Goal: Check status: Check status

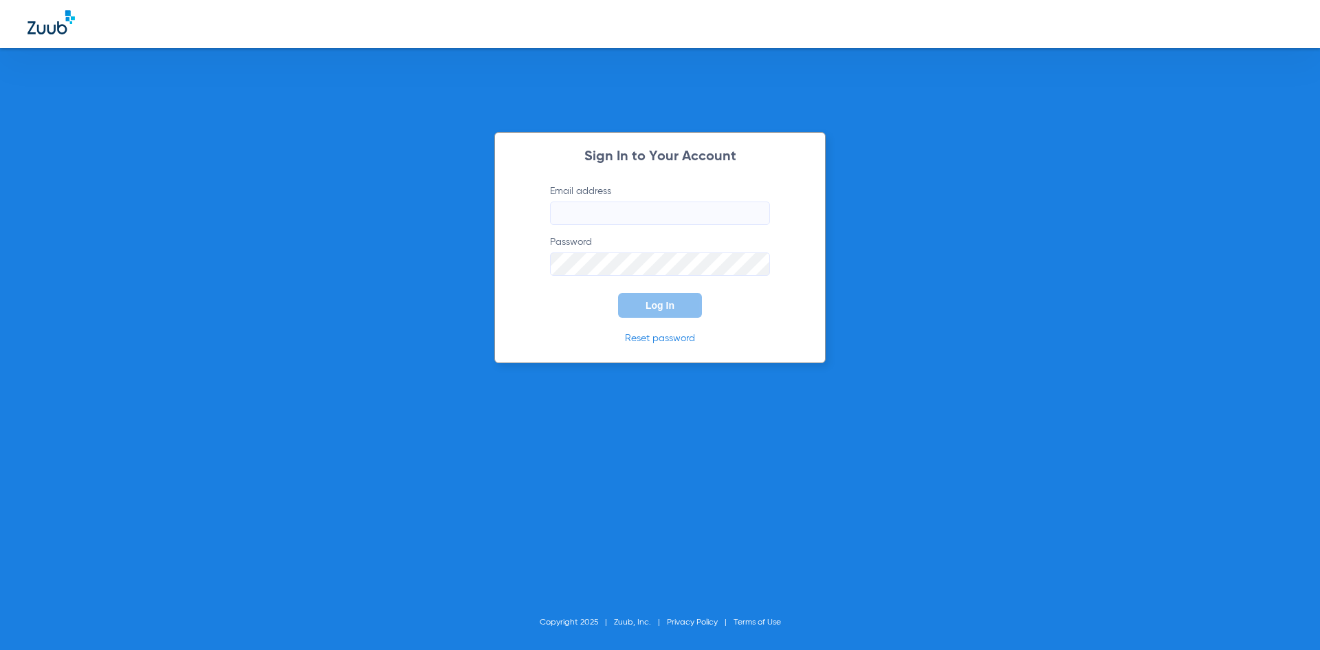
type input "[EMAIL_ADDRESS][DOMAIN_NAME]"
click at [647, 305] on span "Log In" at bounding box center [660, 305] width 29 height 11
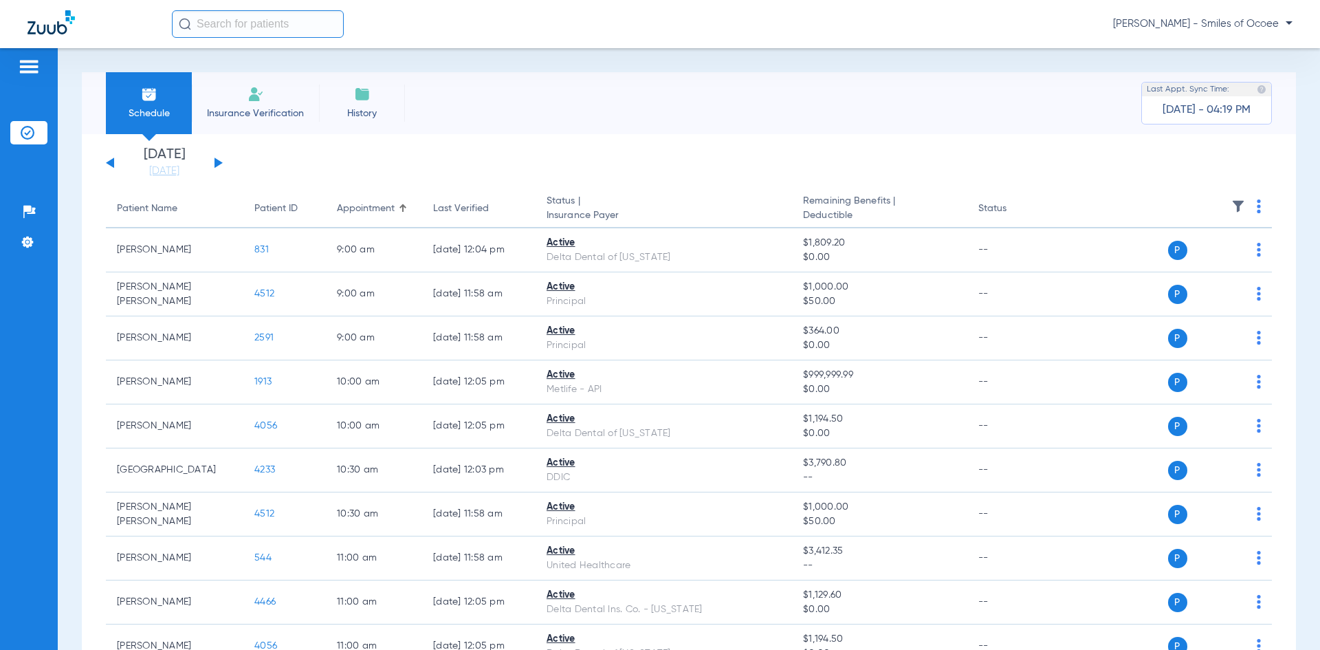
click at [268, 25] on input "text" at bounding box center [258, 24] width 172 height 28
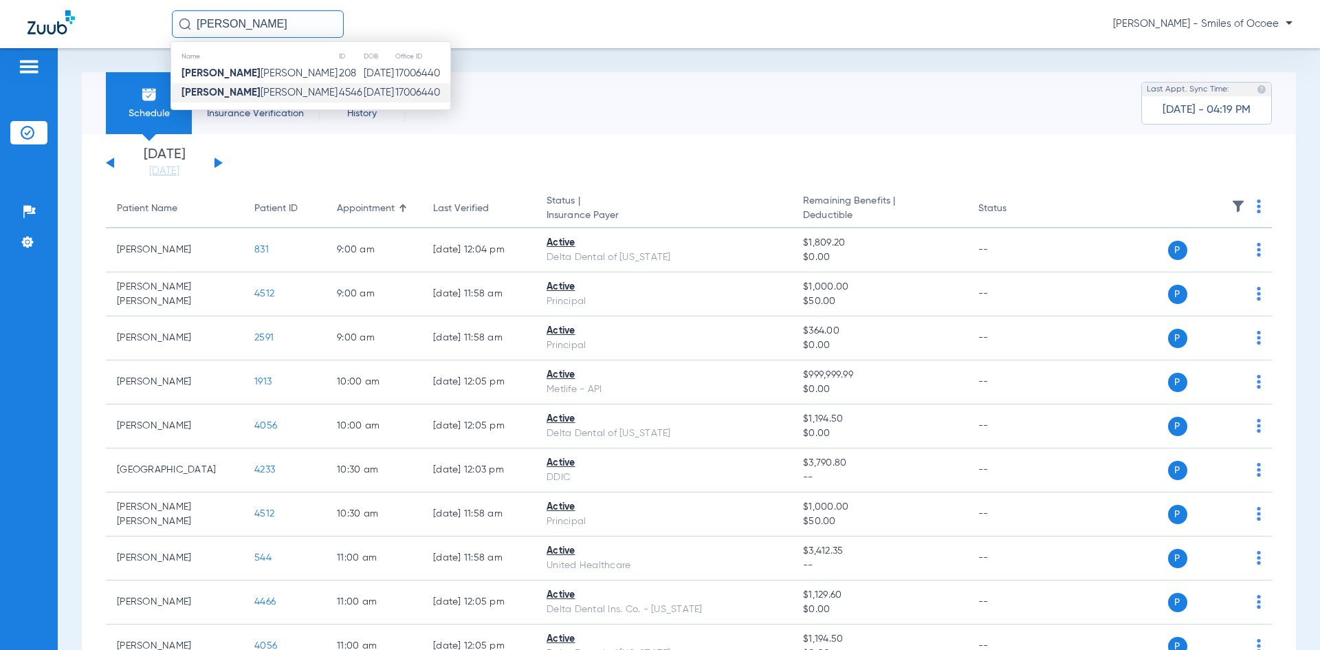
type input "[PERSON_NAME]"
click at [246, 96] on span "[PERSON_NAME]" at bounding box center [260, 92] width 156 height 10
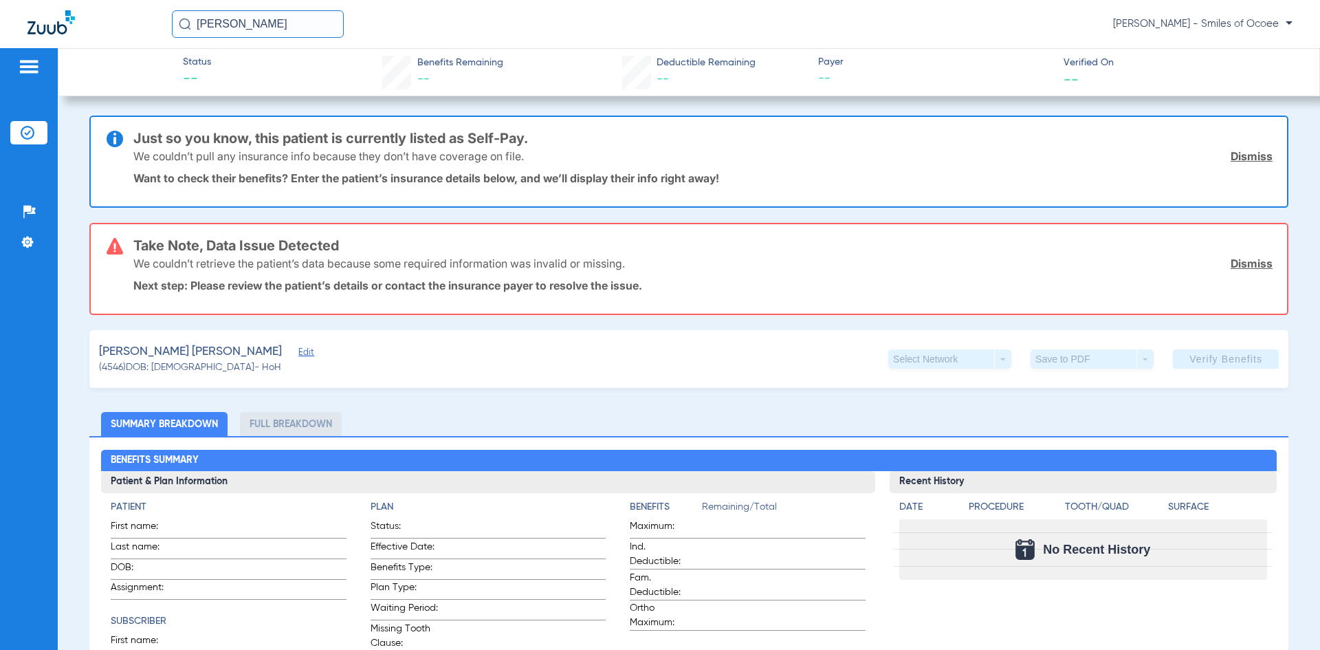
click at [286, 30] on input "[PERSON_NAME]" at bounding box center [258, 24] width 172 height 28
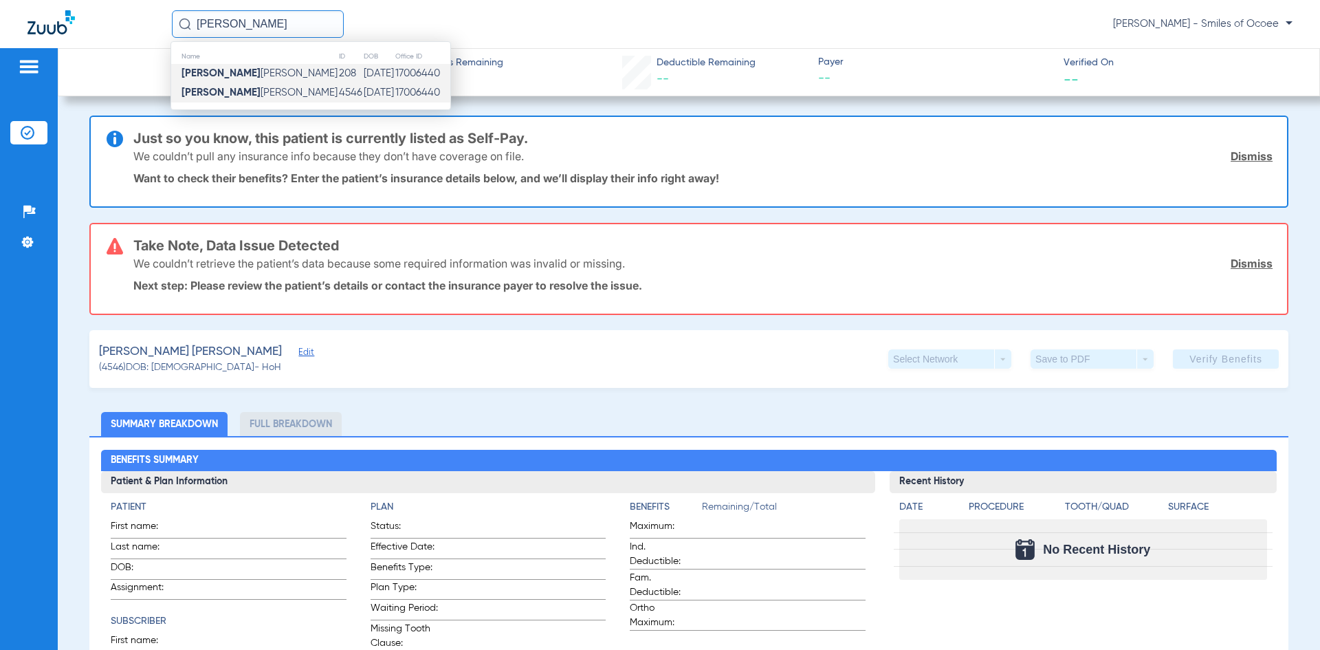
click at [280, 80] on td "[PERSON_NAME]" at bounding box center [254, 73] width 167 height 19
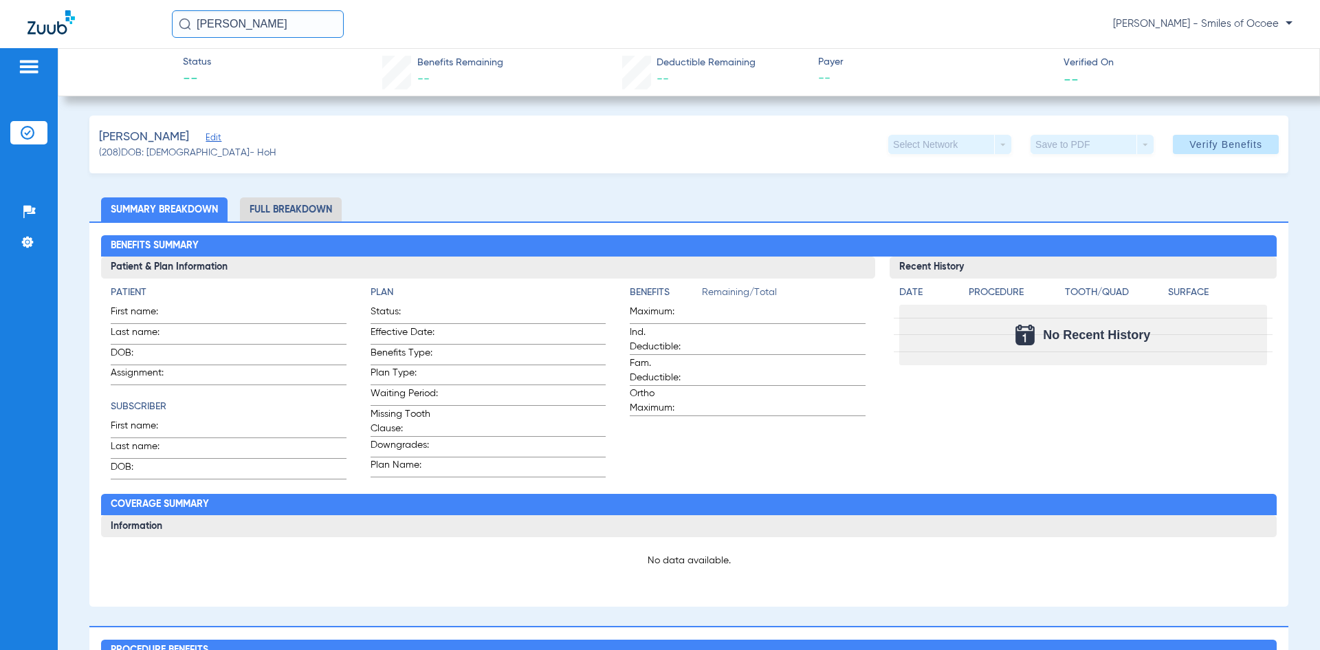
click at [269, 209] on li "Full Breakdown" at bounding box center [291, 209] width 102 height 24
